Goal: Task Accomplishment & Management: Use online tool/utility

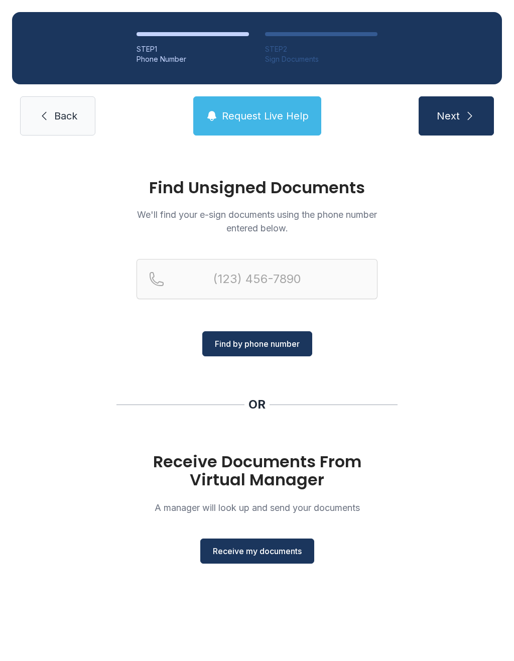
click at [264, 550] on span "Receive my documents" at bounding box center [257, 551] width 89 height 12
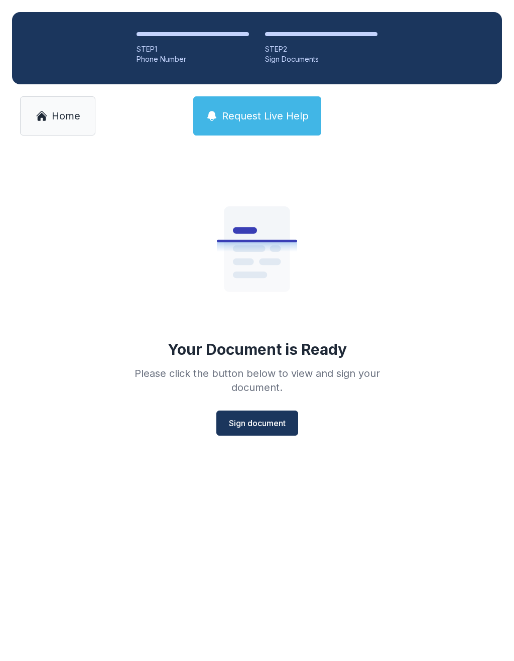
click at [258, 420] on span "Sign document" at bounding box center [257, 423] width 57 height 12
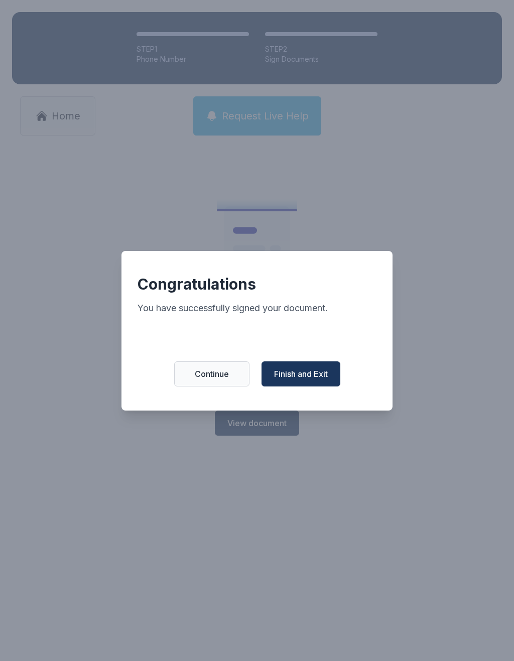
click at [303, 380] on span "Finish and Exit" at bounding box center [301, 374] width 54 height 12
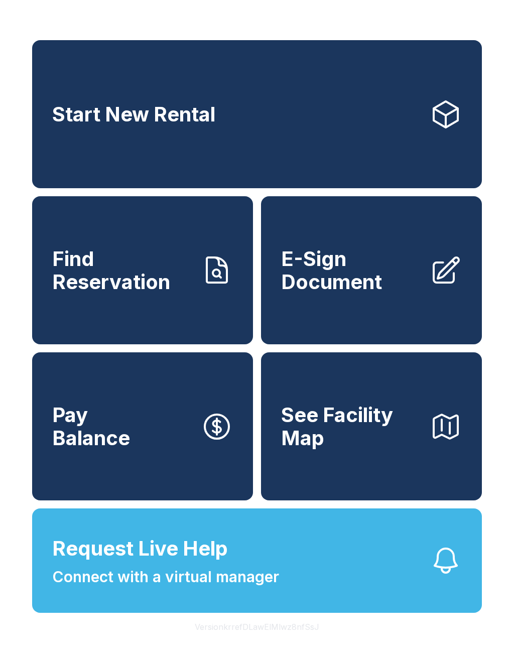
click at [353, 282] on span "E-Sign Document" at bounding box center [351, 270] width 141 height 46
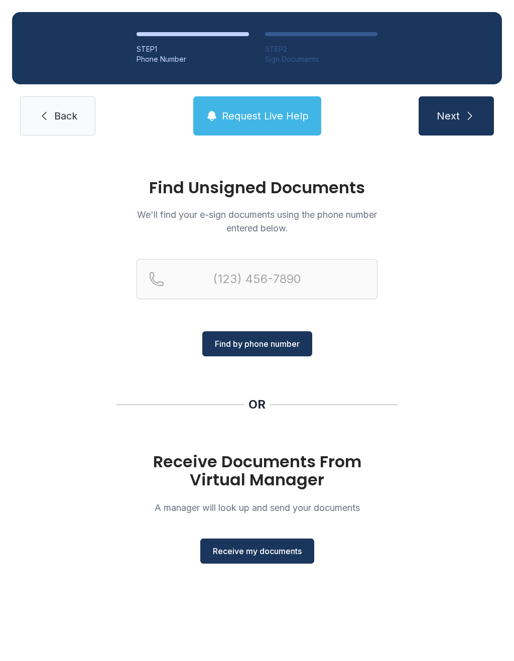
click at [267, 548] on span "Receive my documents" at bounding box center [257, 551] width 89 height 12
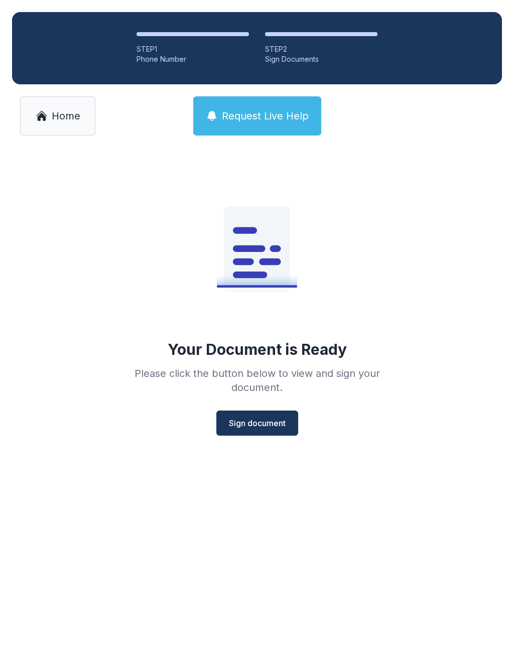
click at [264, 424] on span "Sign document" at bounding box center [257, 423] width 57 height 12
